Goal: Task Accomplishment & Management: Complete application form

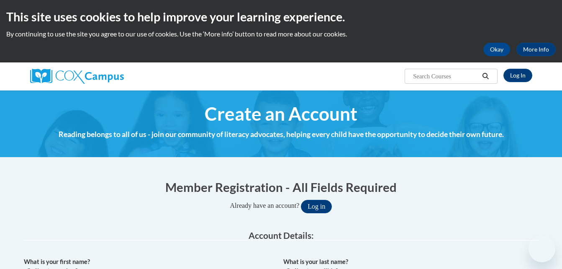
select select "fbf2d438-af2f-41f8-98f1-81c410e29de3"
select select "ad49bcad-a171-4b2e-b99c-48b446064914"
select select "[US_STATE]"
select select "Orange"
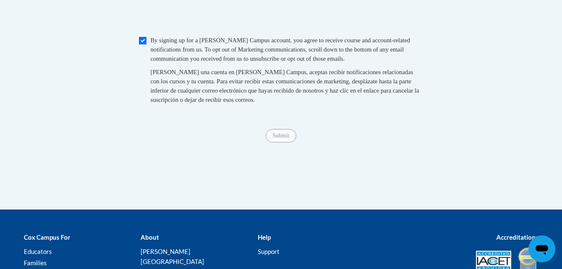
scroll to position [908, 0]
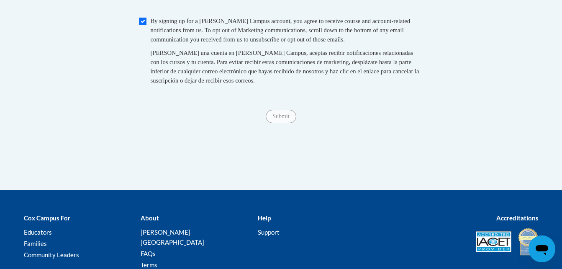
click at [151, 43] on span "By signing up for a [PERSON_NAME] Campus account, you agree to receive course a…" at bounding box center [281, 30] width 260 height 25
click at [144, 25] on input "Checkbox" at bounding box center [143, 22] width 8 height 8
checkbox input "true"
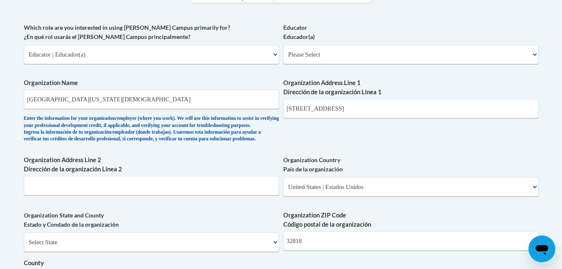
scroll to position [493, 0]
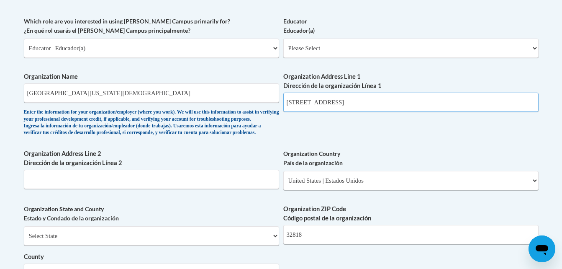
click at [409, 100] on input "[STREET_ADDRESS]" at bounding box center [410, 101] width 255 height 19
type input "[STREET_ADDRESS]"
click at [438, 46] on select "Please Select Early Learning/Daycare Teacher/Family Home Care Provider | Maestr…" at bounding box center [410, 47] width 255 height 19
select select "11a86997-7122-4e2e-80c7-11975180ece4"
click at [283, 38] on select "Please Select Early Learning/Daycare Teacher/Family Home Care Provider | Maestr…" at bounding box center [410, 47] width 255 height 19
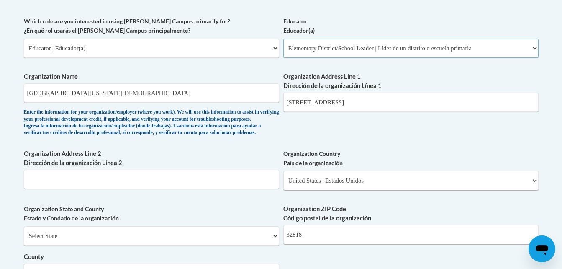
select select "null"
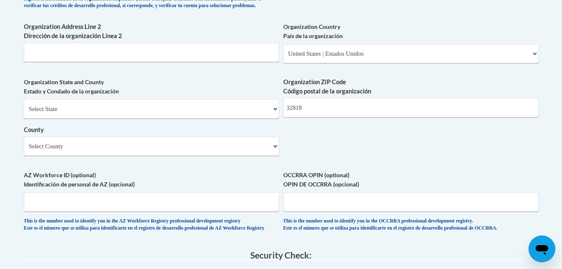
scroll to position [605, 0]
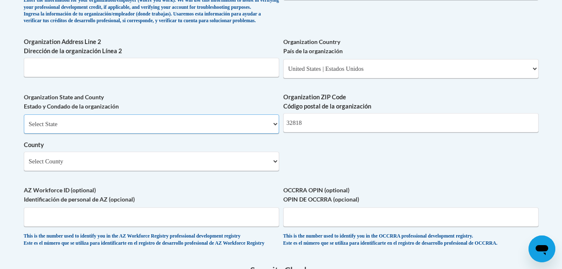
click at [221, 133] on select "Select State [US_STATE] [US_STATE] [US_STATE] [US_STATE] [US_STATE] [US_STATE] …" at bounding box center [151, 123] width 255 height 19
select select "[US_STATE]"
click at [24, 128] on select "Select State [US_STATE] [US_STATE] [US_STATE] [US_STATE] [US_STATE] [US_STATE] …" at bounding box center [151, 123] width 255 height 19
click at [168, 164] on div "Select State [US_STATE] [US_STATE] [US_STATE] [US_STATE] [US_STATE] [US_STATE] …" at bounding box center [151, 142] width 255 height 56
click at [159, 171] on select "County" at bounding box center [151, 160] width 255 height 19
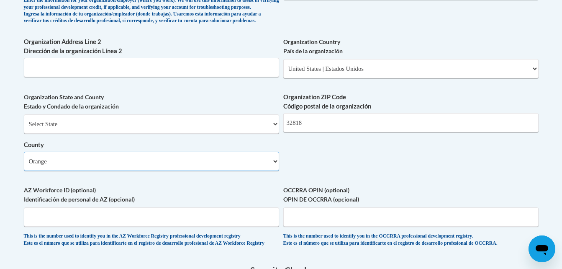
click at [24, 165] on select "Select County [GEOGRAPHIC_DATA] [PERSON_NAME][GEOGRAPHIC_DATA] [GEOGRAPHIC_DATA…" at bounding box center [151, 160] width 255 height 19
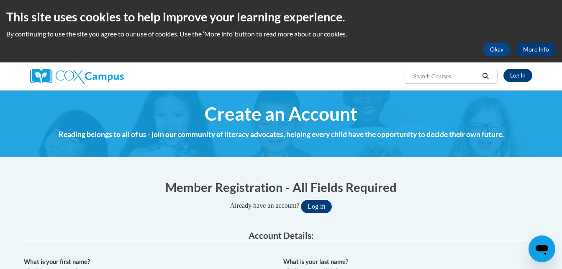
scroll to position [793, 0]
